Goal: Transaction & Acquisition: Purchase product/service

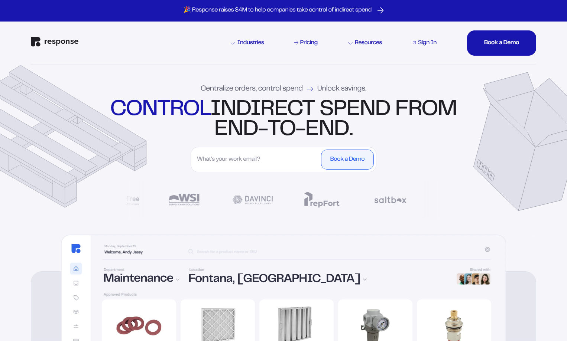
click at [416, 44] on link "Sign In" at bounding box center [424, 43] width 27 height 9
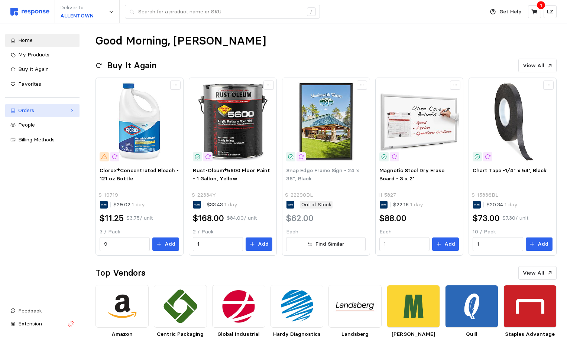
click at [29, 109] on div "Orders" at bounding box center [42, 111] width 48 height 8
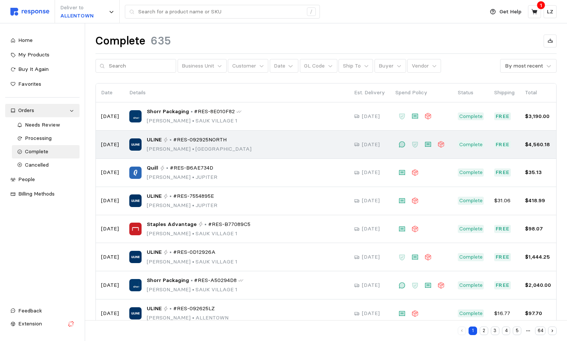
click at [181, 139] on span "#RES-092925NORTH" at bounding box center [199, 140] width 53 height 8
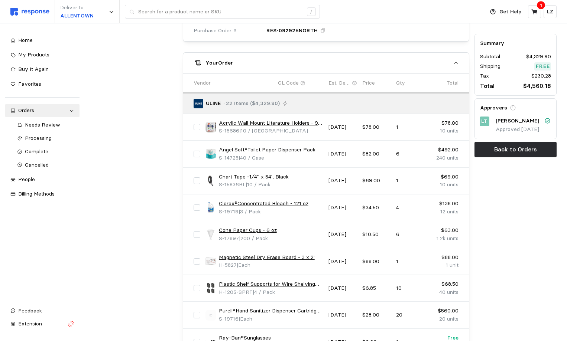
scroll to position [324, 0]
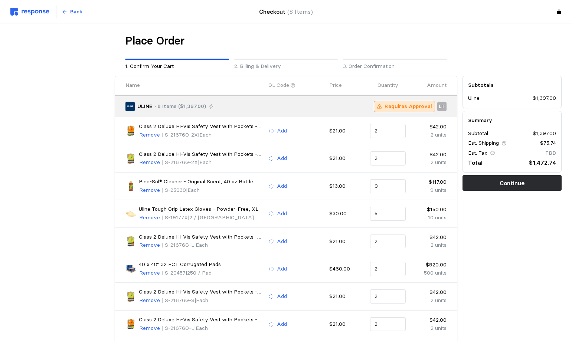
type input "6"
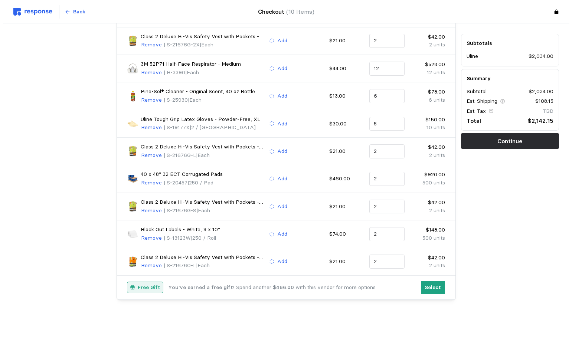
scroll to position [118, 0]
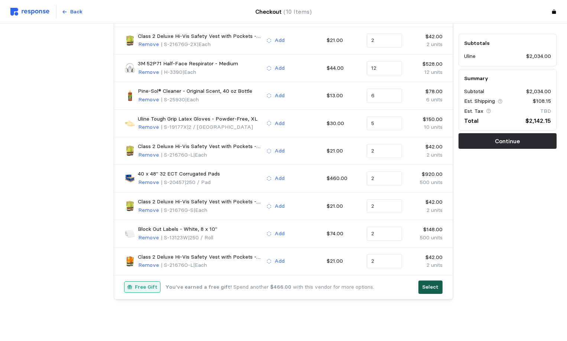
click at [422, 289] on button "Select" at bounding box center [430, 287] width 24 height 13
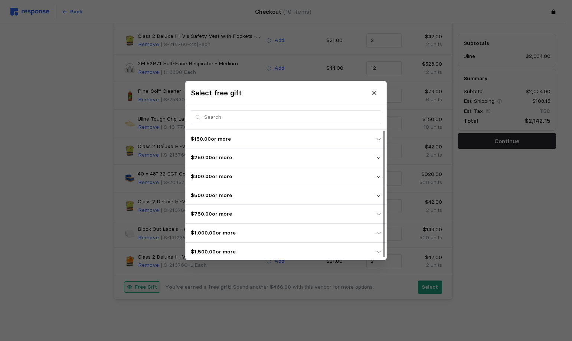
click at [378, 252] on icon "button" at bounding box center [378, 252] width 5 height 5
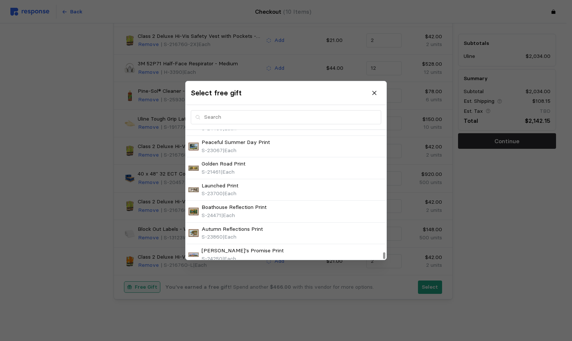
scroll to position [2473, 0]
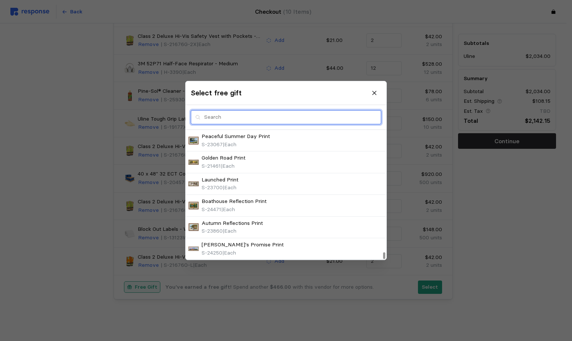
click at [213, 119] on input "text" at bounding box center [290, 117] width 173 height 13
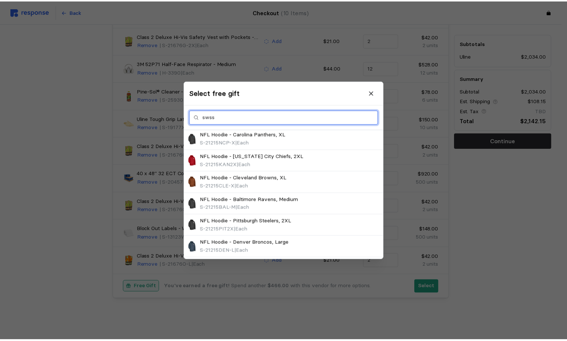
scroll to position [0, 0]
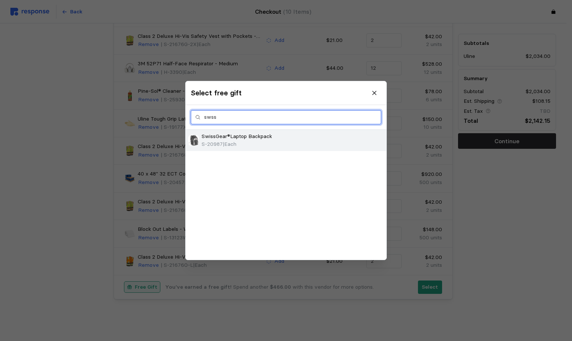
type input "swss"
click at [216, 141] on p "S-20987 | Each" at bounding box center [219, 145] width 35 height 8
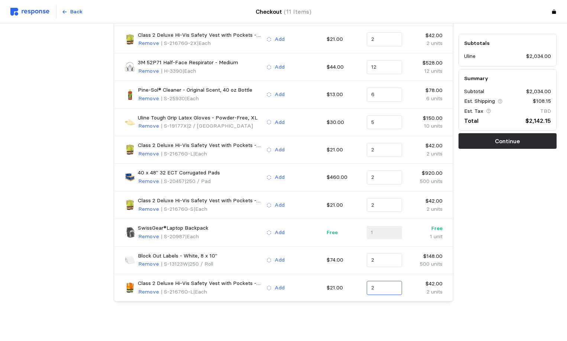
scroll to position [121, 0]
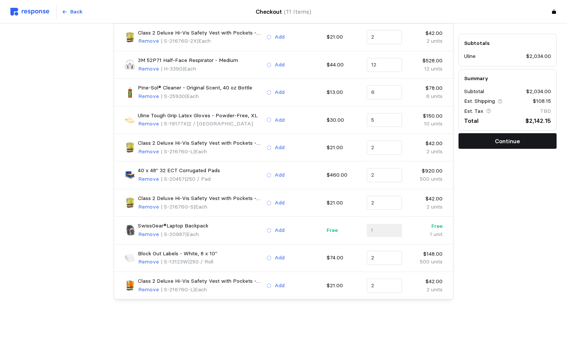
click at [485, 141] on button "Continue" at bounding box center [507, 141] width 98 height 16
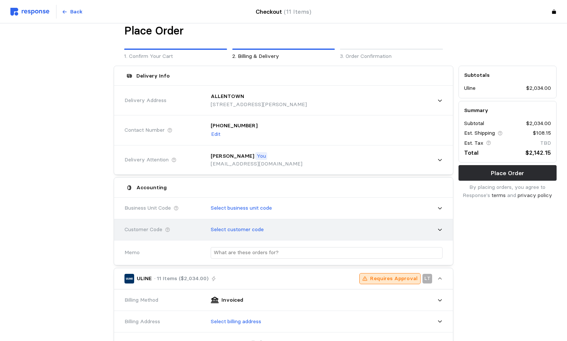
scroll to position [0, 0]
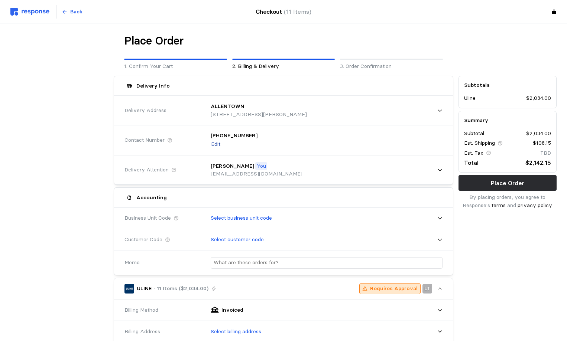
click at [218, 144] on p "Edit" at bounding box center [215, 144] width 9 height 8
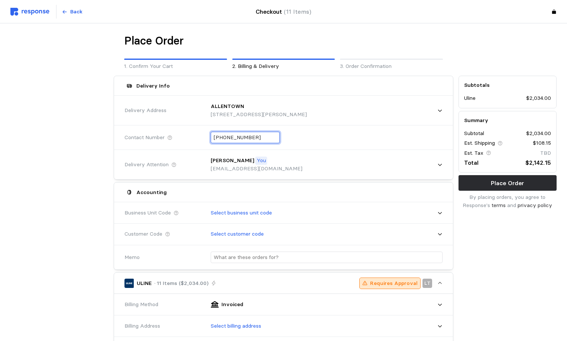
drag, startPoint x: 259, startPoint y: 137, endPoint x: 117, endPoint y: 137, distance: 142.3
click at [117, 137] on div "Contact Number [PHONE_NUMBER]" at bounding box center [283, 138] width 339 height 25
type input "+1 (610) 984-1651"
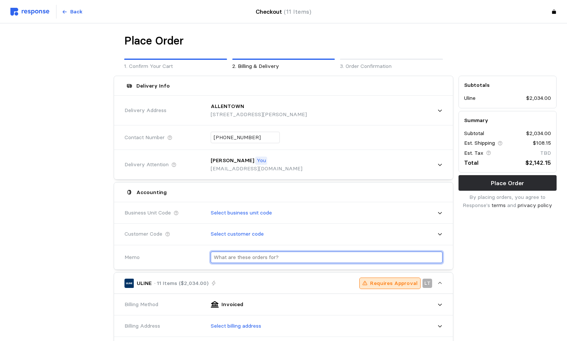
click at [255, 258] on input "text" at bounding box center [327, 257] width 226 height 11
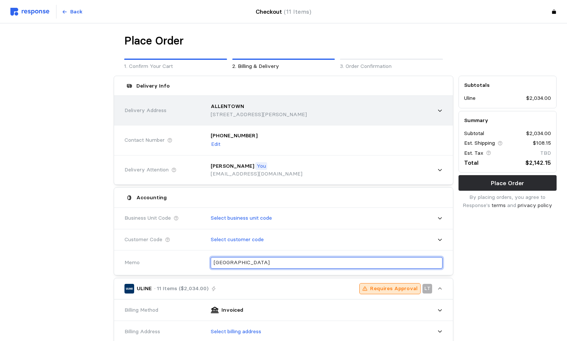
type input "Allentown"
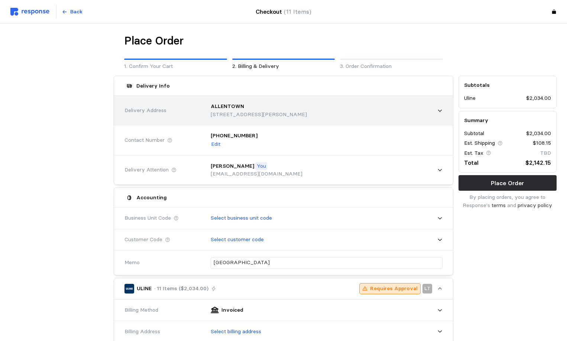
click at [442, 111] on icon at bounding box center [439, 110] width 5 height 5
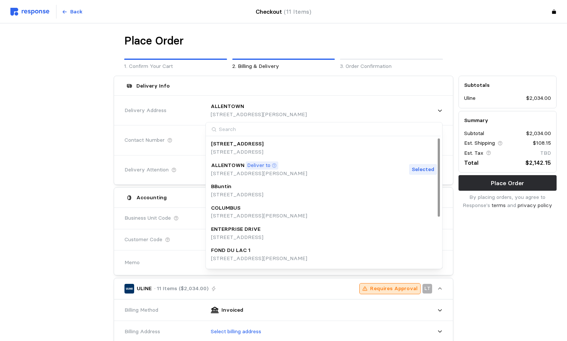
click at [257, 168] on p "Deliver to" at bounding box center [258, 166] width 23 height 8
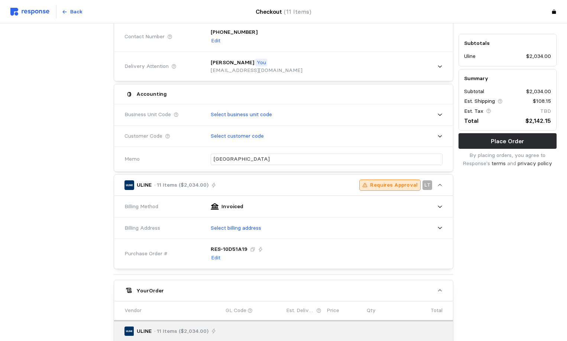
scroll to position [111, 0]
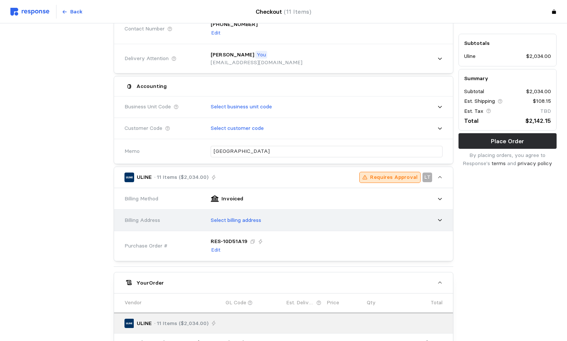
click at [241, 220] on p "Select billing address" at bounding box center [236, 221] width 51 height 8
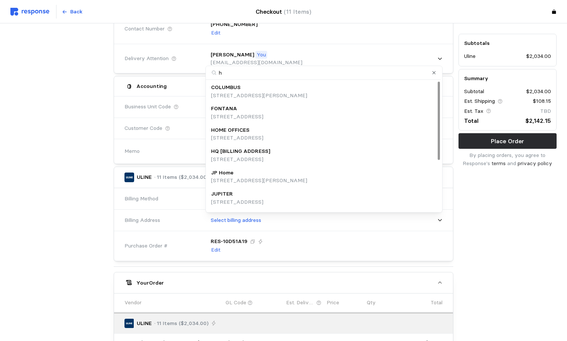
type input "ho"
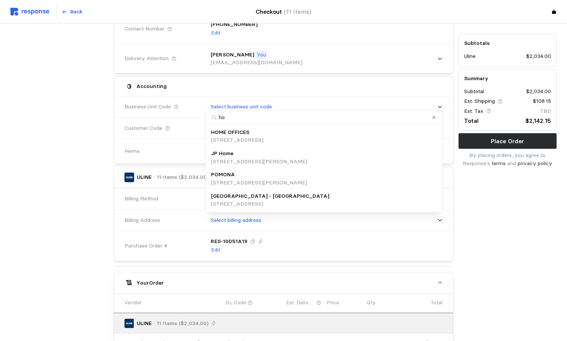
click at [254, 138] on p "[STREET_ADDRESS]" at bounding box center [237, 140] width 52 height 8
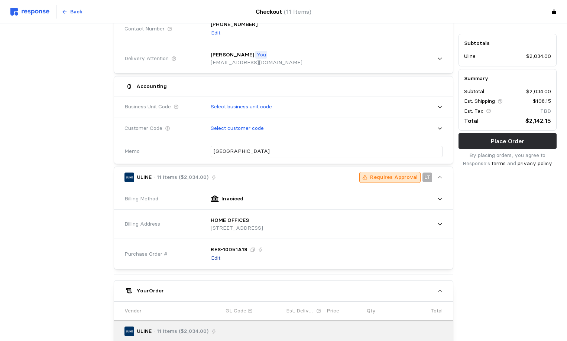
click at [216, 259] on p "Edit" at bounding box center [215, 258] width 9 height 8
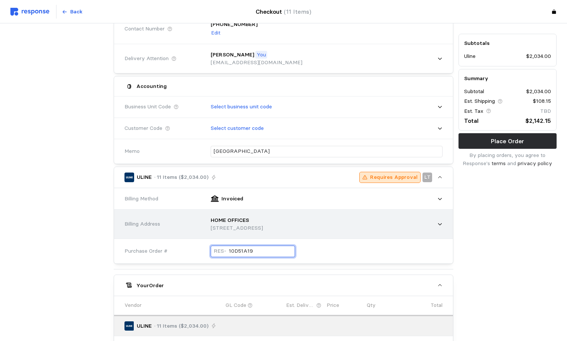
drag, startPoint x: 256, startPoint y: 250, endPoint x: 131, endPoint y: 233, distance: 126.0
click at [138, 235] on div "Billing Method Invoiced Billing Address HOME OFFICES 1160 Mayflower Drive, Appl…" at bounding box center [283, 225] width 339 height 75
type input "093025ALLEN"
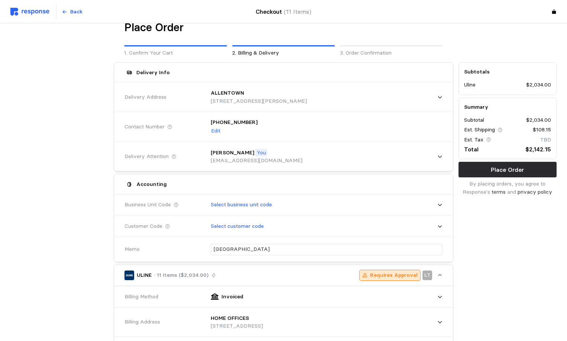
scroll to position [0, 0]
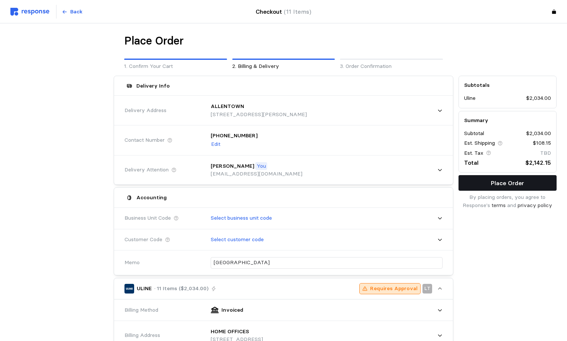
click at [484, 182] on button "Place Order" at bounding box center [507, 183] width 98 height 16
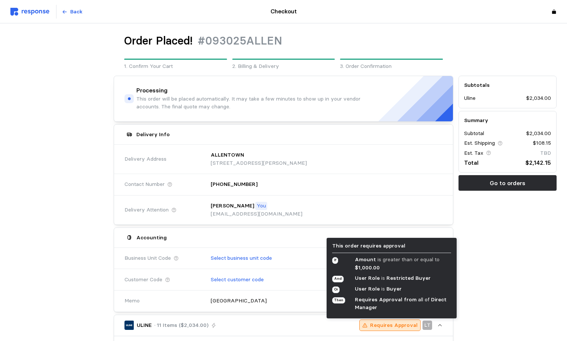
click at [379, 322] on p "Requires Approval" at bounding box center [394, 326] width 48 height 8
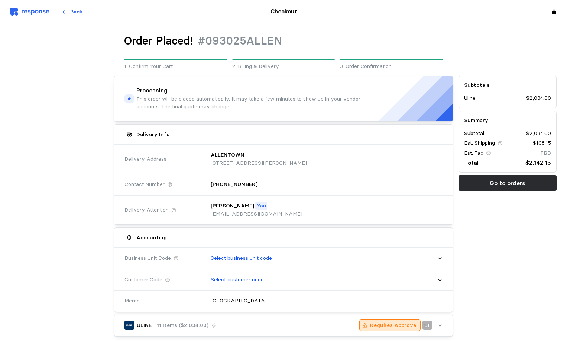
click at [438, 326] on icon "button" at bounding box center [439, 325] width 5 height 5
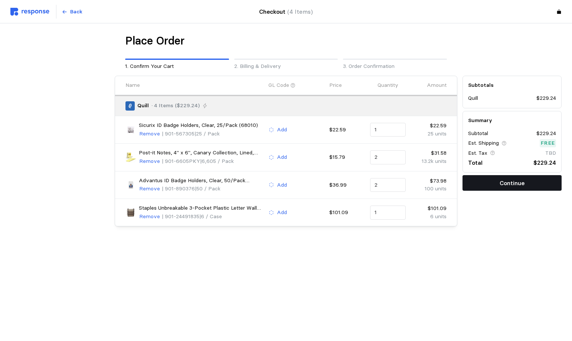
click at [526, 184] on button "Continue" at bounding box center [512, 183] width 99 height 16
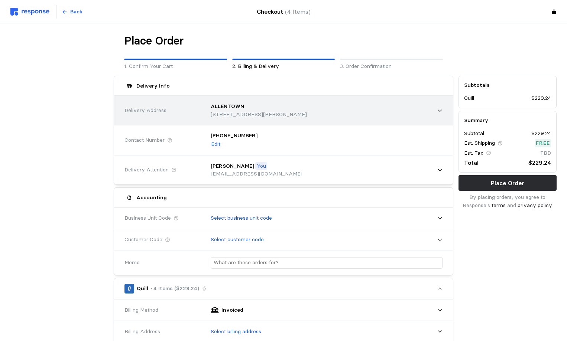
click at [441, 110] on icon at bounding box center [439, 110] width 5 height 5
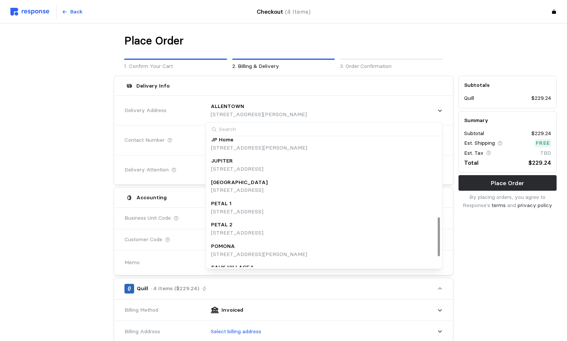
scroll to position [296, 0]
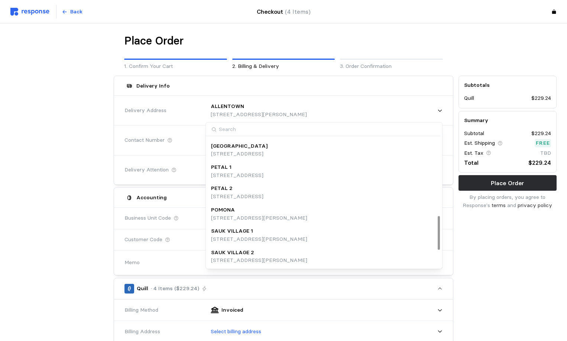
click at [257, 157] on p "[STREET_ADDRESS]" at bounding box center [239, 154] width 56 height 8
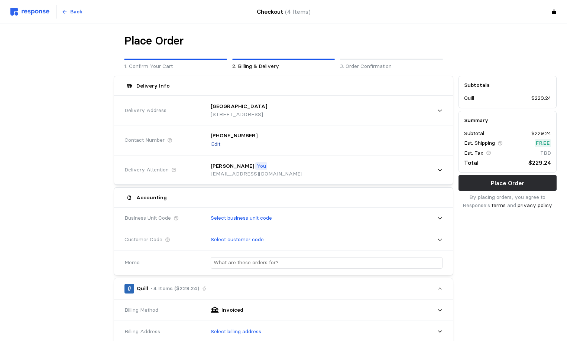
click at [214, 145] on p "Edit" at bounding box center [215, 144] width 9 height 8
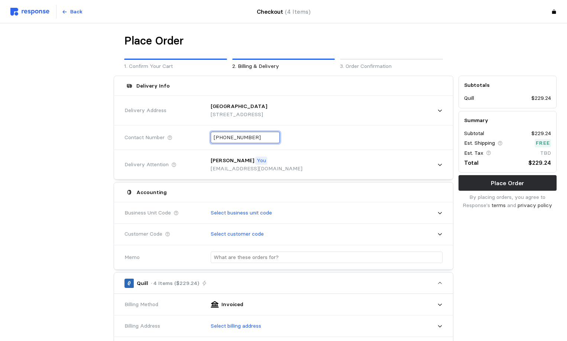
drag, startPoint x: 258, startPoint y: 138, endPoint x: 173, endPoint y: 139, distance: 84.7
click at [175, 139] on div "Contact Number [PHONE_NUMBER]" at bounding box center [283, 137] width 323 height 27
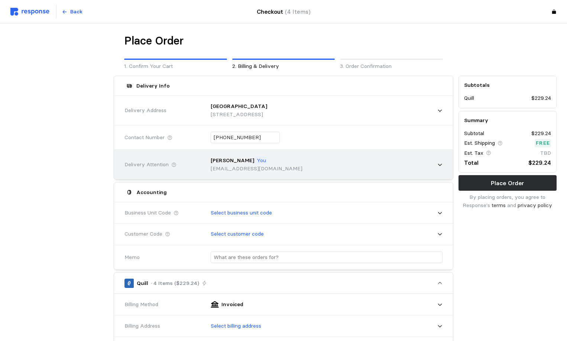
click at [285, 161] on div "[PERSON_NAME] You [EMAIL_ADDRESS][DOMAIN_NAME]" at bounding box center [323, 165] width 237 height 26
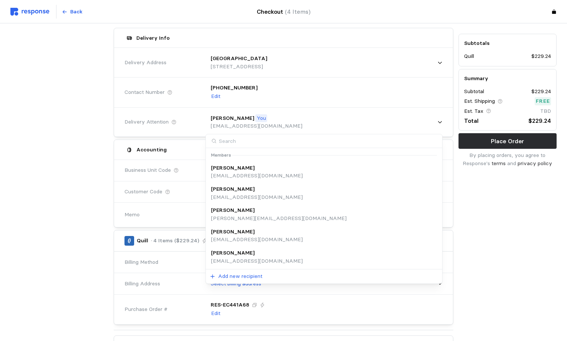
scroll to position [37, 0]
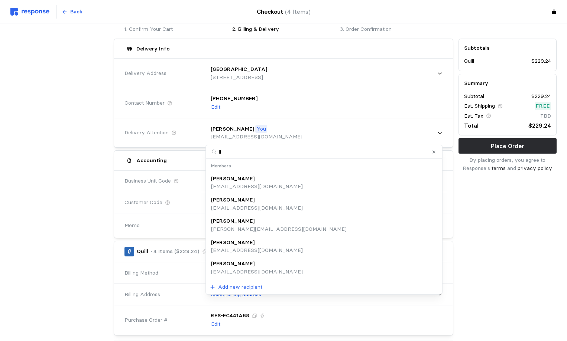
type input "lis"
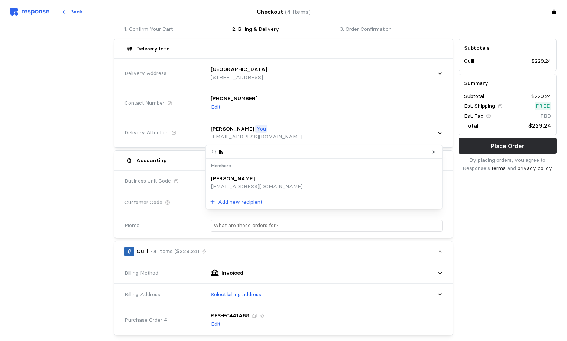
click at [248, 182] on div "[PERSON_NAME]" at bounding box center [257, 179] width 92 height 8
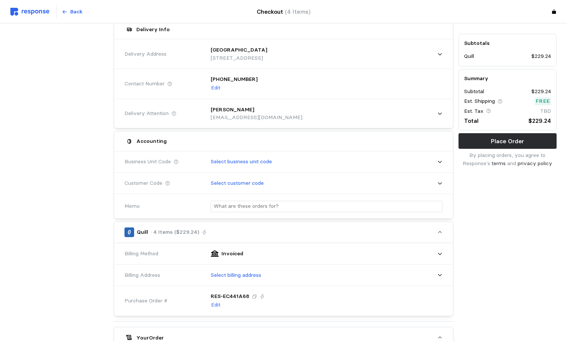
scroll to position [74, 0]
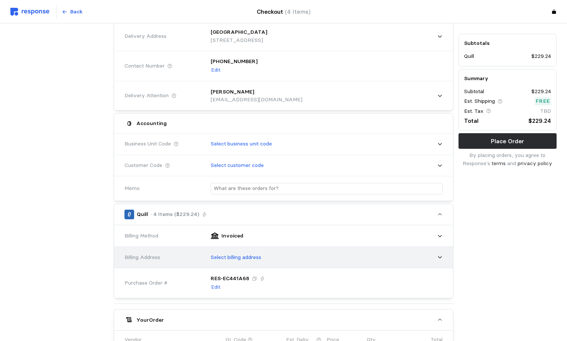
click at [235, 254] on p "Select billing address" at bounding box center [236, 258] width 51 height 8
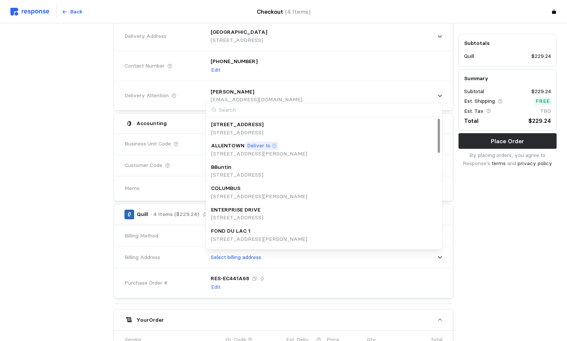
type input "h"
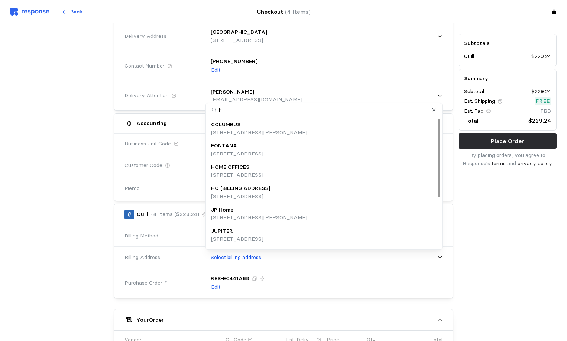
click at [263, 173] on p "[STREET_ADDRESS]" at bounding box center [237, 175] width 52 height 8
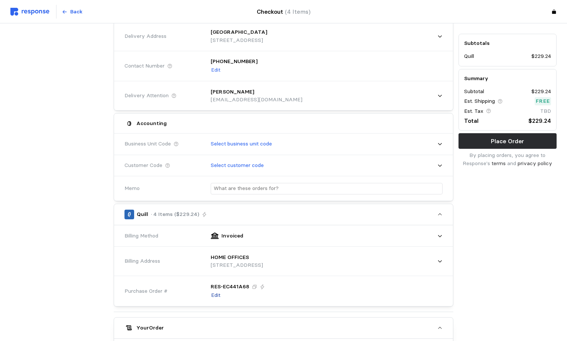
click at [220, 296] on p "Edit" at bounding box center [215, 296] width 9 height 8
drag, startPoint x: 248, startPoint y: 287, endPoint x: 159, endPoint y: 286, distance: 88.8
click at [159, 286] on div "Purchase Order # RES- EC441A68" at bounding box center [283, 288] width 323 height 27
type input "093025NORTH"
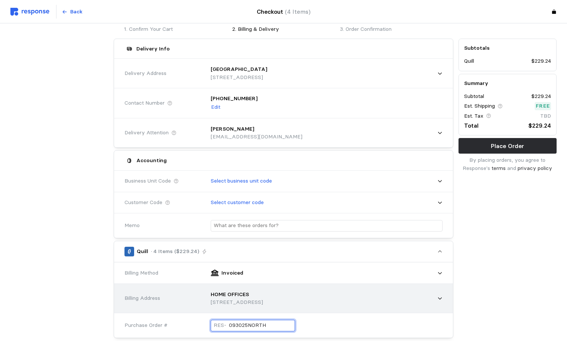
scroll to position [0, 0]
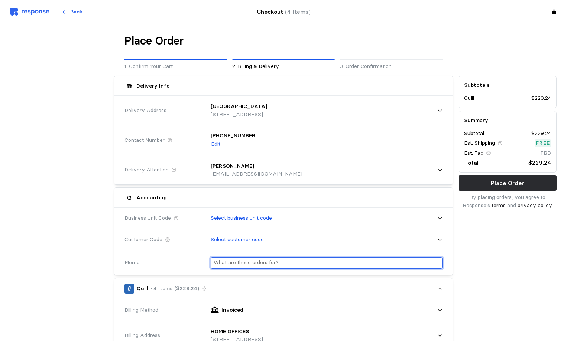
click at [237, 263] on input "text" at bounding box center [327, 263] width 226 height 11
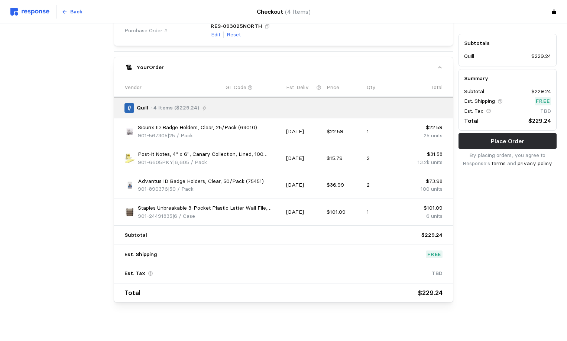
scroll to position [338, 0]
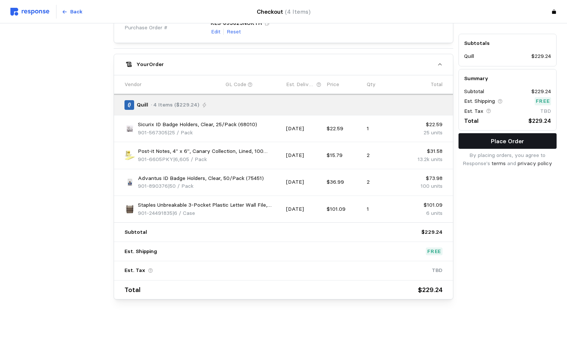
type input "[GEOGRAPHIC_DATA]"
click at [474, 146] on button "Place Order" at bounding box center [507, 141] width 98 height 16
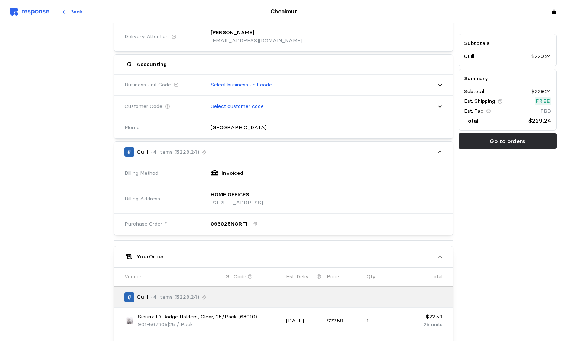
scroll to position [106, 0]
